Goal: Complete application form: Complete application form

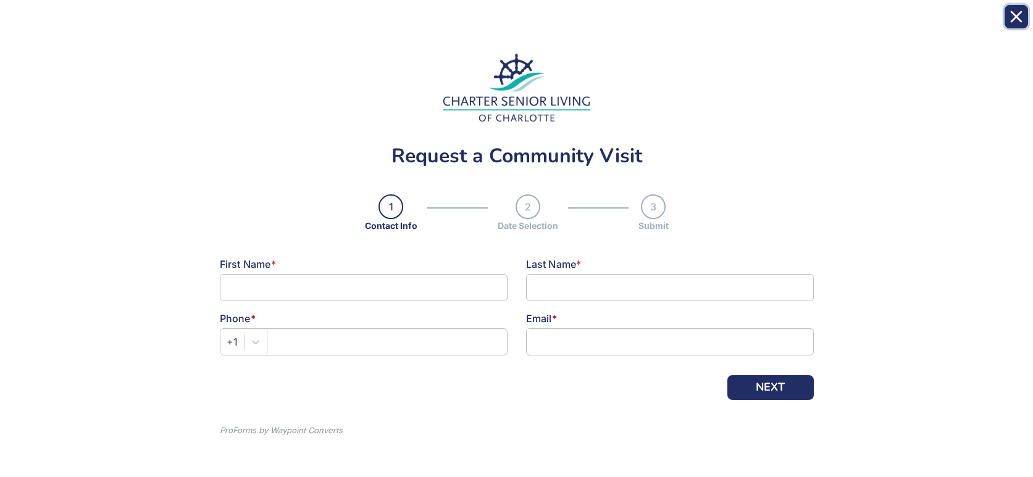
click at [1016, 17] on button "Close" at bounding box center [1015, 16] width 23 height 23
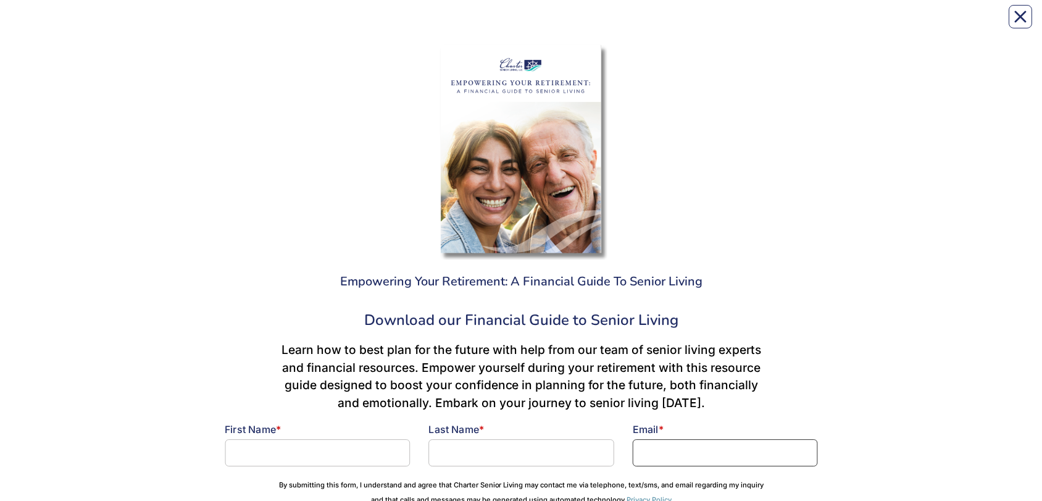
scroll to position [127, 0]
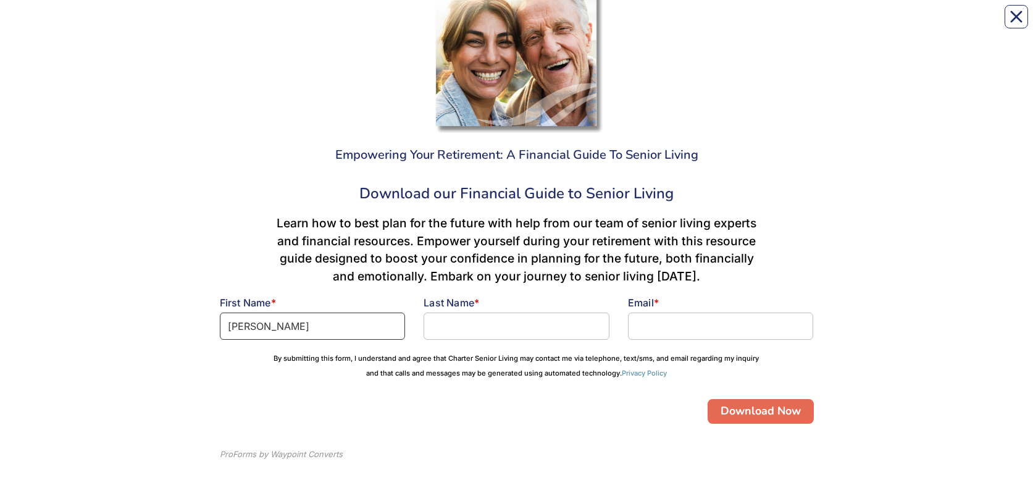
type input "[PERSON_NAME]"
type input "r"
type input "[EMAIL_ADDRESS][DOMAIN_NAME]"
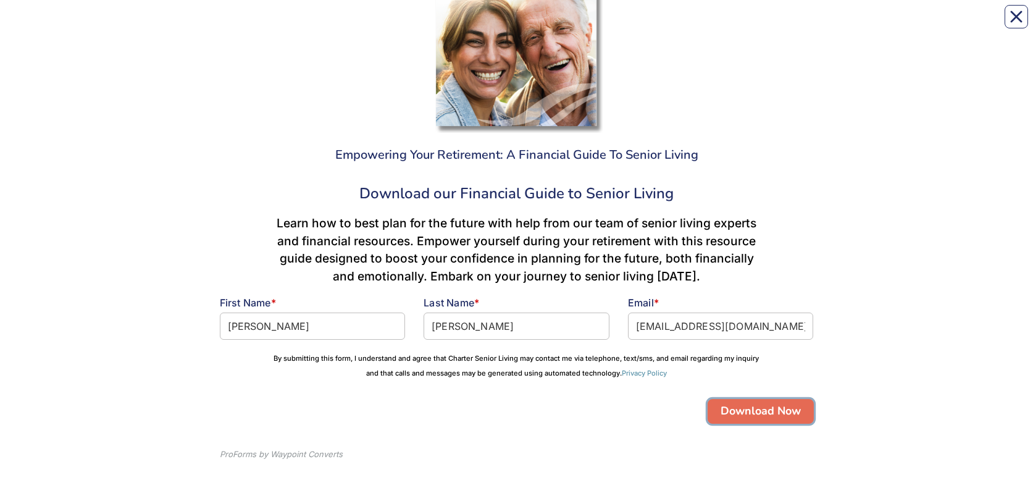
click at [760, 411] on button "Download Now" at bounding box center [760, 411] width 106 height 25
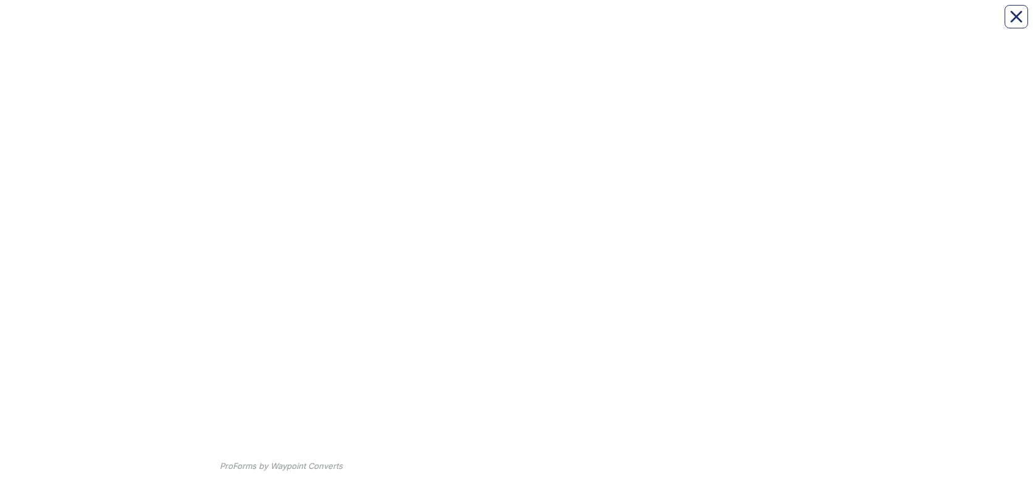
scroll to position [136, 0]
